Goal: Browse casually

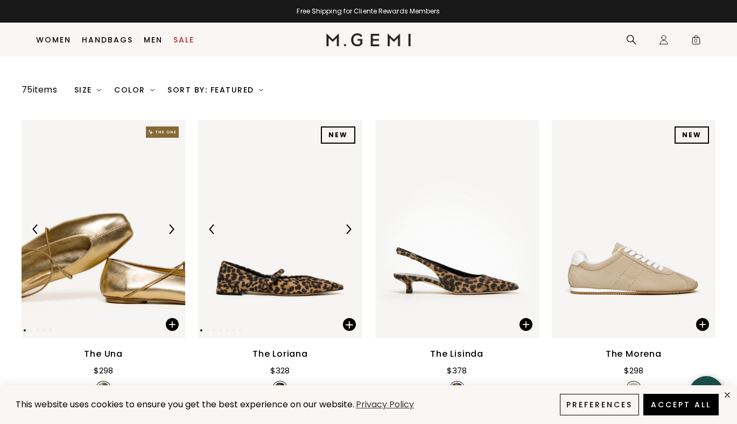
scroll to position [108, 0]
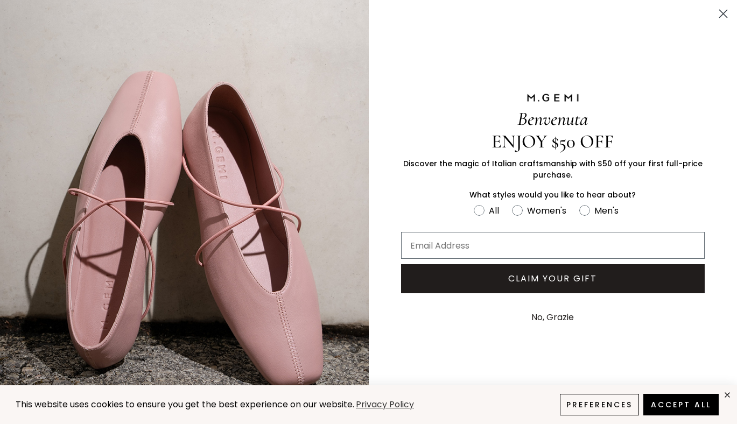
click at [723, 16] on circle "Close dialog" at bounding box center [724, 14] width 18 height 18
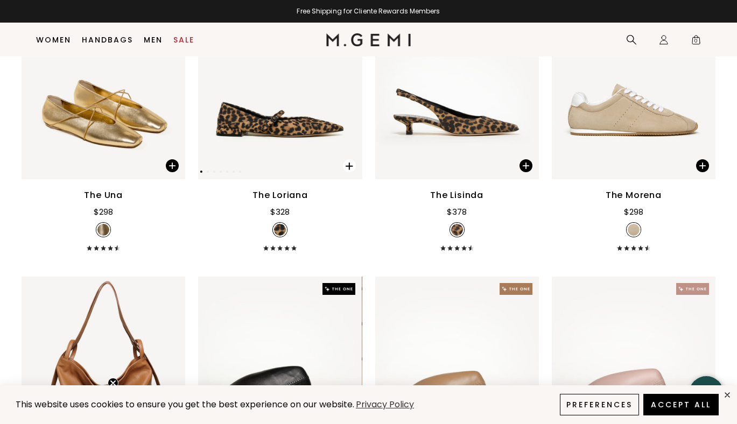
scroll to position [242, 0]
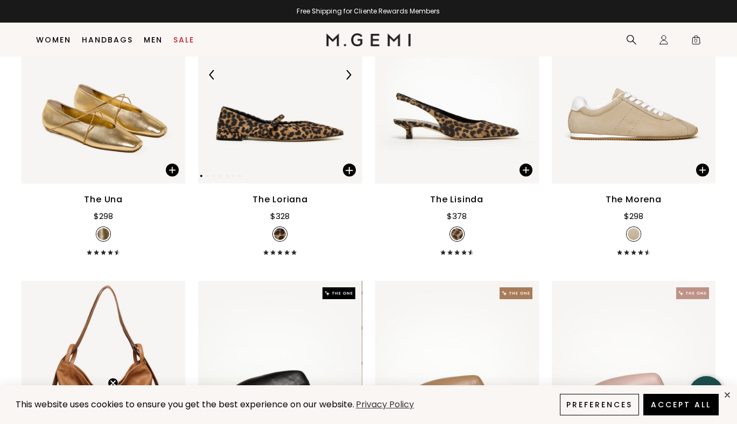
click at [301, 129] on img at bounding box center [280, 75] width 164 height 218
click at [682, 396] on button "Accept All" at bounding box center [682, 405] width 80 height 23
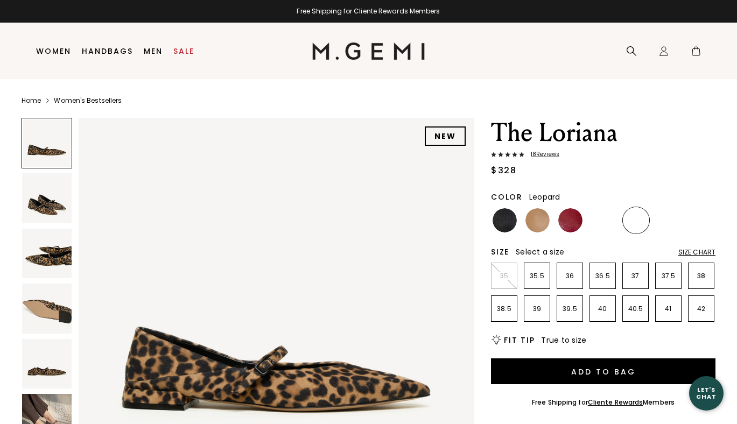
click at [276, 135] on img at bounding box center [277, 316] width 396 height 396
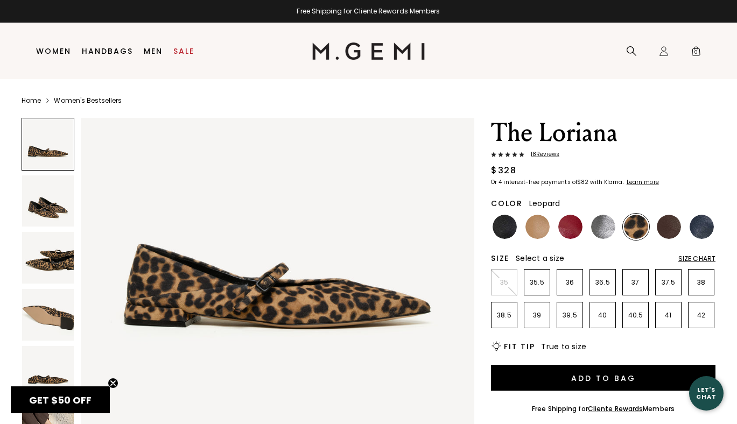
click at [52, 264] on img at bounding box center [48, 258] width 52 height 52
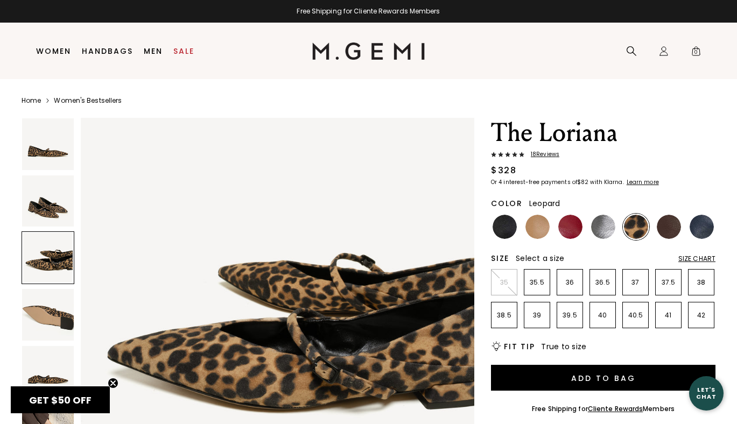
click at [52, 315] on img at bounding box center [48, 315] width 52 height 52
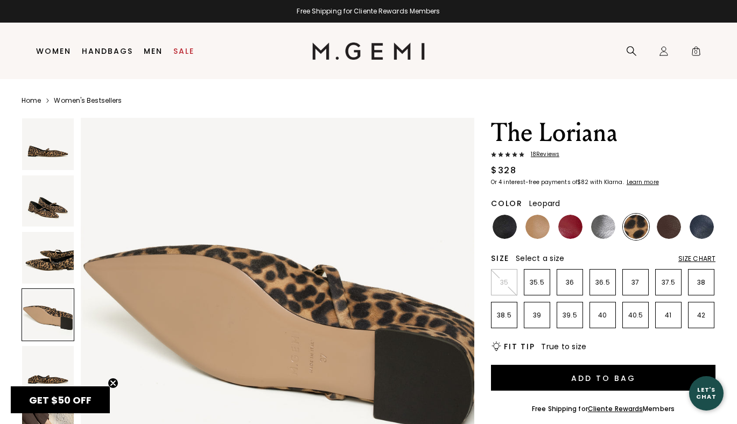
click at [50, 273] on img at bounding box center [48, 258] width 52 height 52
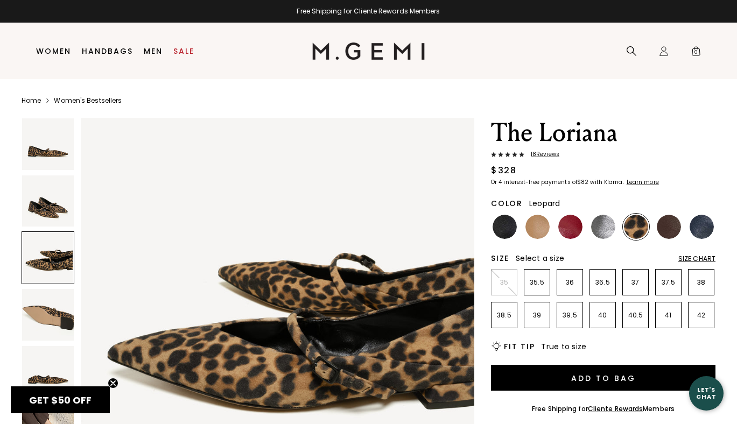
click at [35, 151] on img at bounding box center [48, 145] width 52 height 52
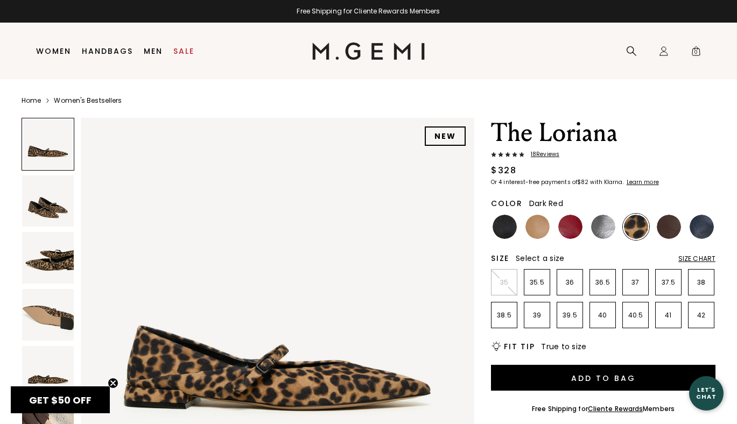
click at [568, 224] on img at bounding box center [571, 227] width 24 height 24
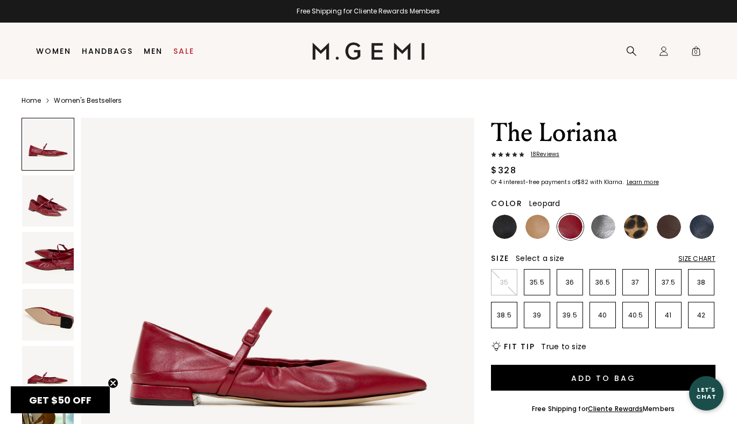
click at [642, 223] on img at bounding box center [636, 227] width 24 height 24
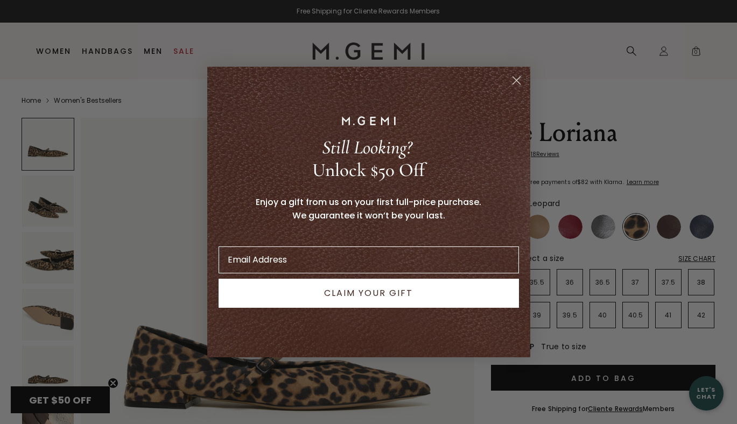
click at [519, 78] on icon "Close dialog" at bounding box center [517, 81] width 8 height 8
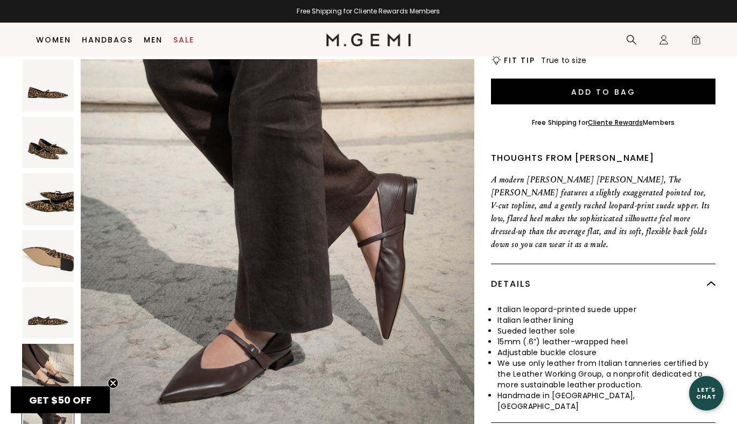
scroll to position [263, 0]
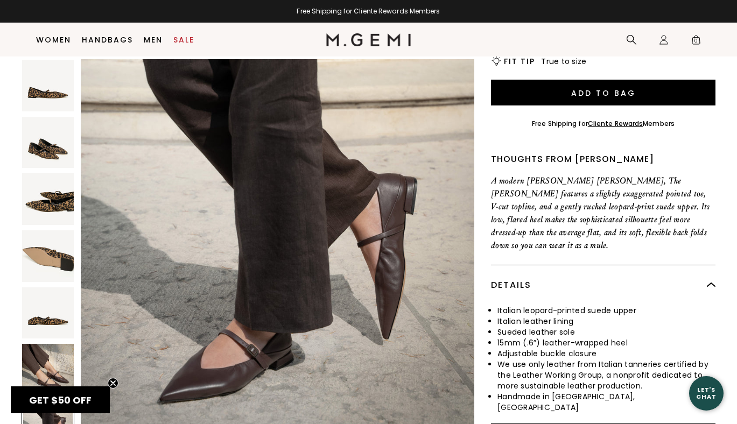
click at [46, 298] on img at bounding box center [48, 314] width 52 height 52
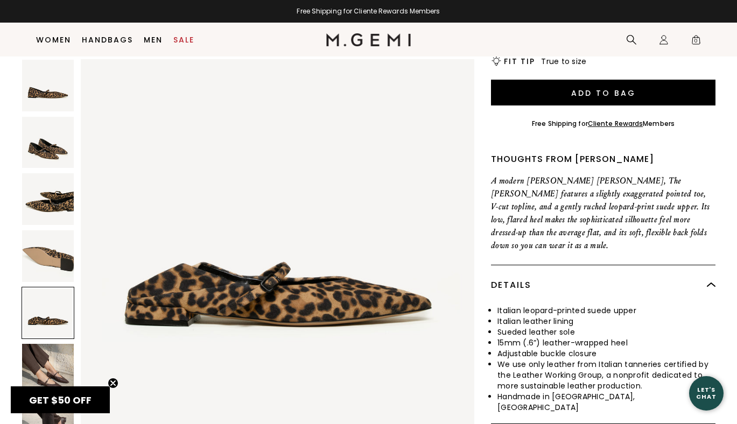
scroll to position [1642, 0]
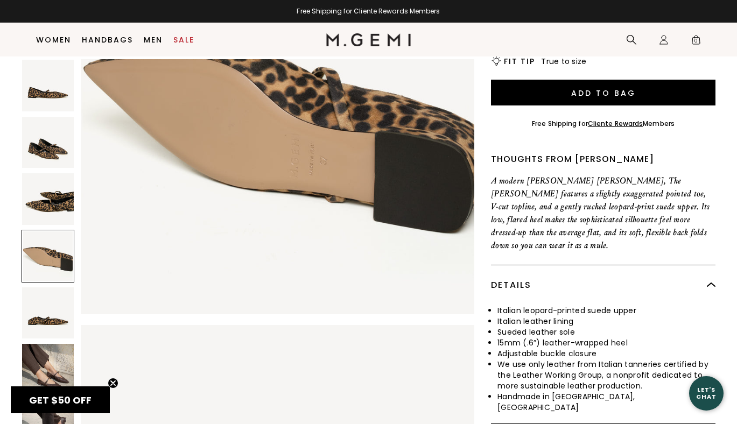
click at [55, 138] on img at bounding box center [48, 143] width 52 height 52
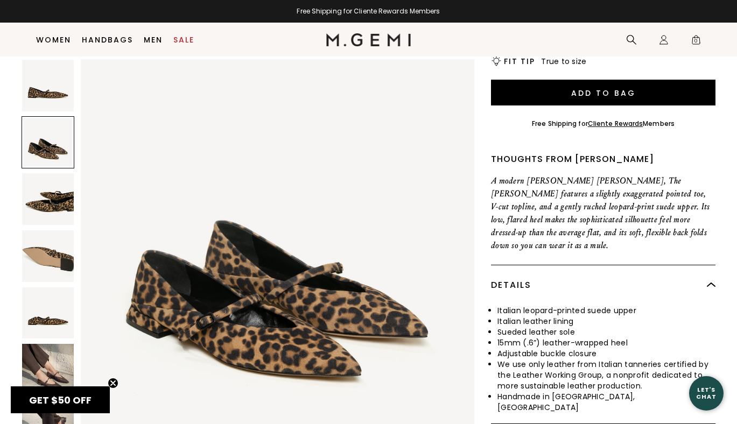
scroll to position [405, 0]
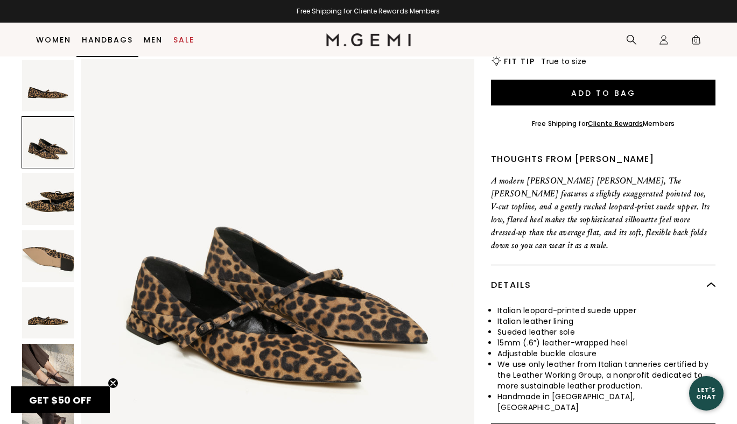
click at [98, 40] on link "Handbags" at bounding box center [107, 40] width 51 height 9
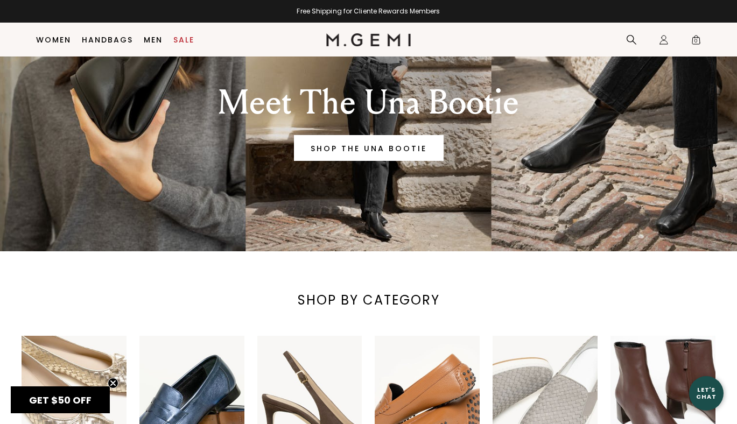
scroll to position [28, 0]
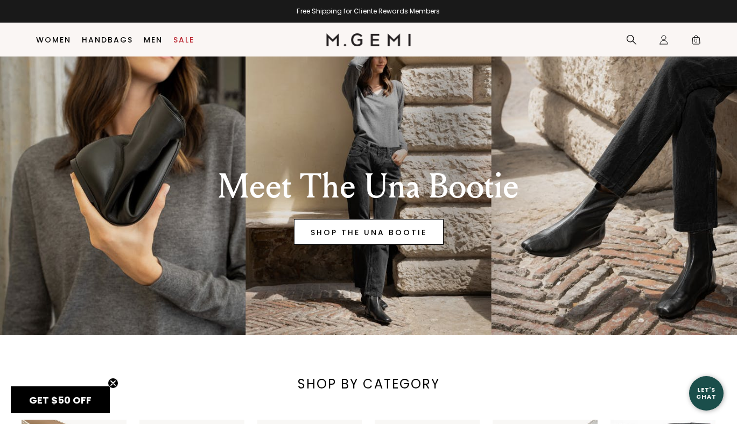
click at [361, 234] on link "SHOP THE UNA BOOTIE" at bounding box center [369, 232] width 150 height 26
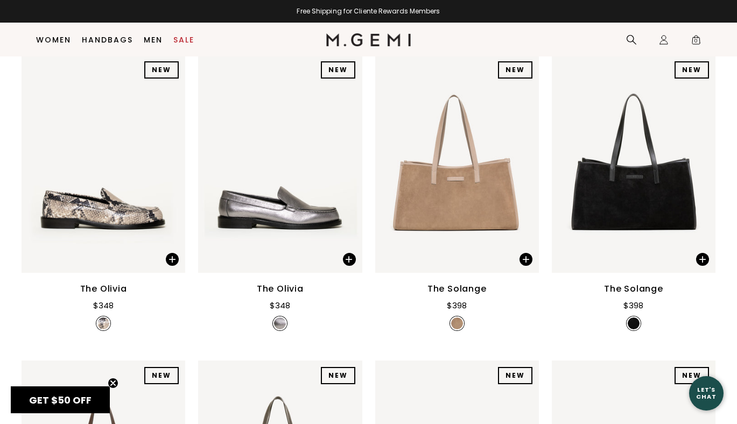
scroll to position [795, 0]
